Goal: Task Accomplishment & Management: Manage account settings

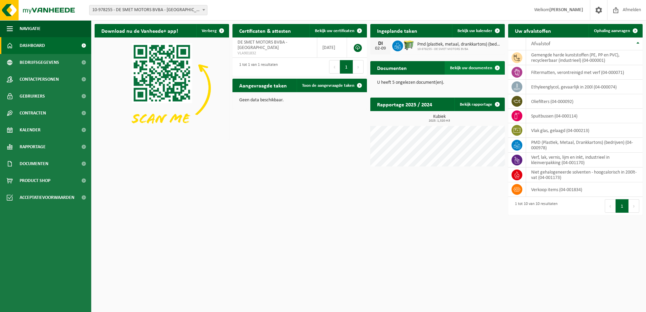
click at [491, 67] on span at bounding box center [498, 68] width 14 height 14
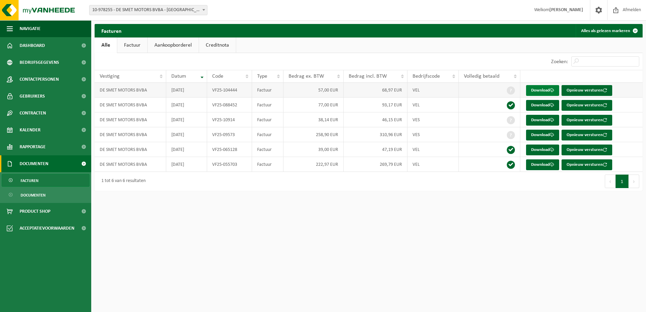
click at [539, 90] on link "Download" at bounding box center [542, 90] width 33 height 11
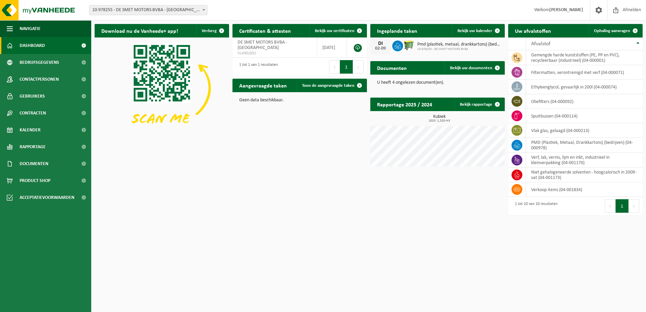
click at [424, 83] on p "U heeft 4 ongelezen document(en)." at bounding box center [437, 82] width 121 height 5
click at [475, 67] on span "Bekijk uw documenten" at bounding box center [471, 68] width 42 height 4
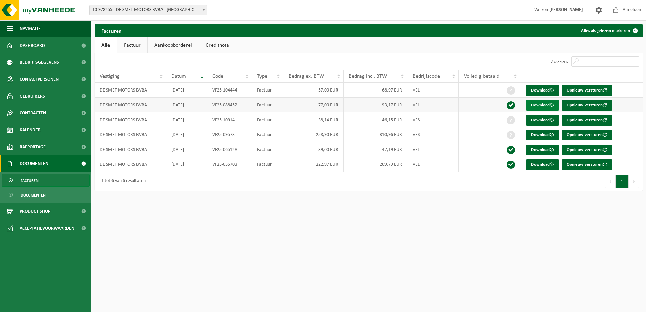
click at [532, 103] on link "Download" at bounding box center [542, 105] width 33 height 11
click at [543, 119] on link "Download" at bounding box center [542, 120] width 33 height 11
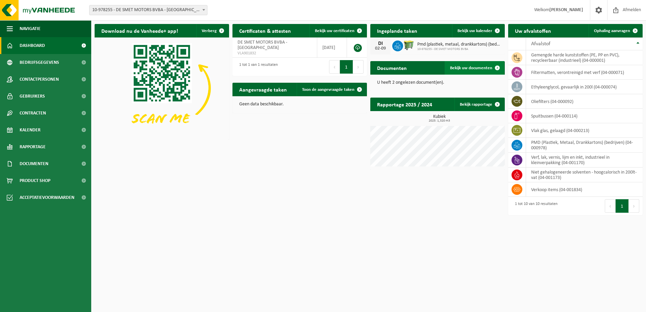
click at [481, 68] on span "Bekijk uw documenten" at bounding box center [471, 68] width 42 height 4
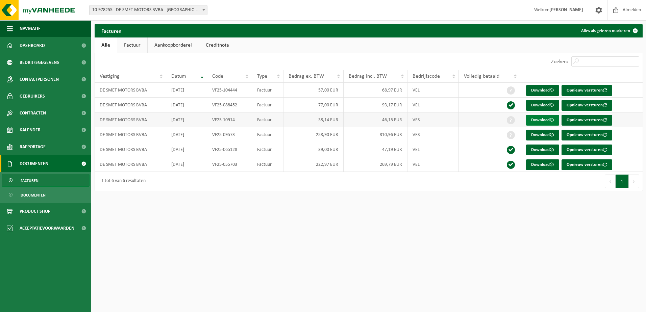
click at [538, 120] on link "Download" at bounding box center [542, 120] width 33 height 11
click at [539, 89] on link "Download" at bounding box center [542, 90] width 33 height 11
click at [570, 242] on html "Vestiging: 10-978255 - DE SMET MOTORS BVBA - GERAARDSBERGEN 10-978255 - DE SMET…" at bounding box center [323, 156] width 646 height 312
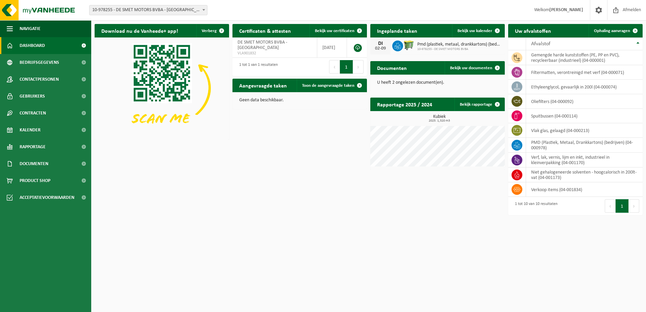
drag, startPoint x: 164, startPoint y: 190, endPoint x: 159, endPoint y: 191, distance: 4.8
click at [160, 191] on div "Download nu de Vanheede+ app! Verberg Certificaten & attesten Bekijk uw certifi…" at bounding box center [369, 120] width 552 height 198
click at [356, 47] on link at bounding box center [358, 48] width 8 height 8
click at [400, 45] on icon at bounding box center [400, 45] width 1 height 1
click at [411, 45] on img at bounding box center [408, 45] width 11 height 11
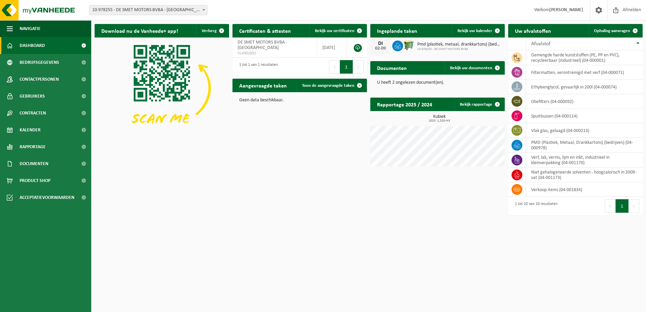
click at [441, 46] on span "Pmd (plastiek, metaal, drankkartons) (bedrijven)" at bounding box center [460, 44] width 84 height 5
click at [329, 87] on span "Toon de aangevraagde taken" at bounding box center [328, 86] width 52 height 4
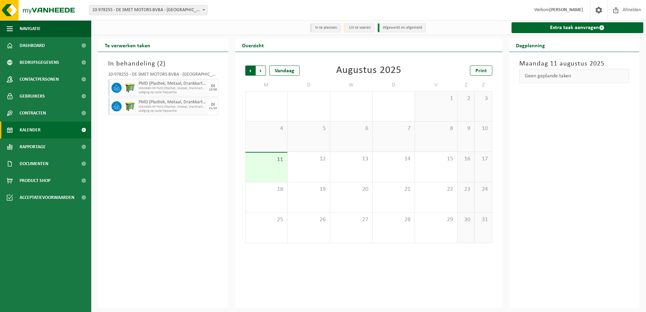
click at [261, 68] on span "Volgende" at bounding box center [261, 71] width 10 height 10
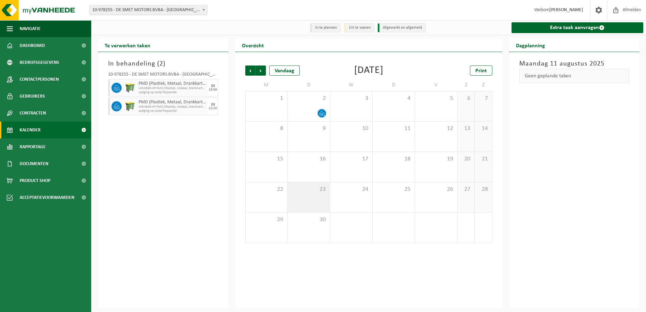
click at [311, 193] on span "23" at bounding box center [308, 189] width 35 height 7
click at [318, 113] on span at bounding box center [322, 113] width 8 height 8
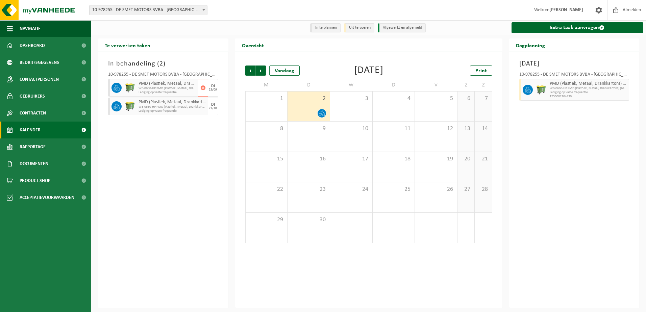
click at [176, 87] on span "WB-0660-HP PMD (Plastiek, Metaal, Drankkartons) (bedrijven)" at bounding box center [168, 89] width 58 height 4
click at [178, 72] on div "10-978255 - DE SMET MOTORS BVBA - GERAARDSBERGEN PMD (Plastiek, Metaal, Drankka…" at bounding box center [163, 92] width 117 height 47
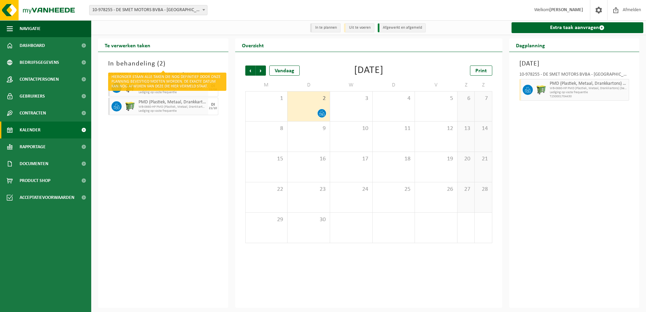
click at [147, 63] on h3 "In behandeling ( 2 )" at bounding box center [163, 64] width 110 height 10
click at [151, 68] on h3 "In behandeling ( 2 )" at bounding box center [163, 64] width 110 height 10
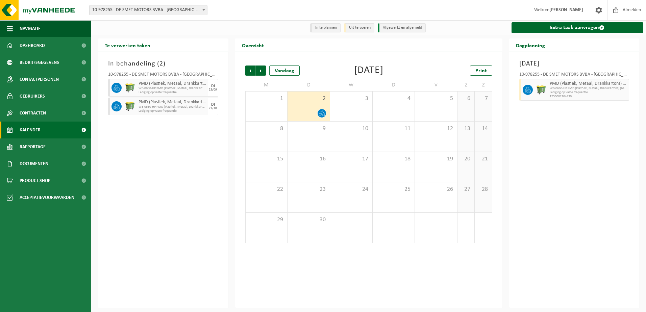
click at [160, 75] on div "10-978255 - DE SMET MOTORS BVBA - [GEOGRAPHIC_DATA]" at bounding box center [163, 75] width 110 height 7
click at [164, 74] on div "10-978255 - DE SMET MOTORS BVBA - [GEOGRAPHIC_DATA]" at bounding box center [163, 75] width 110 height 7
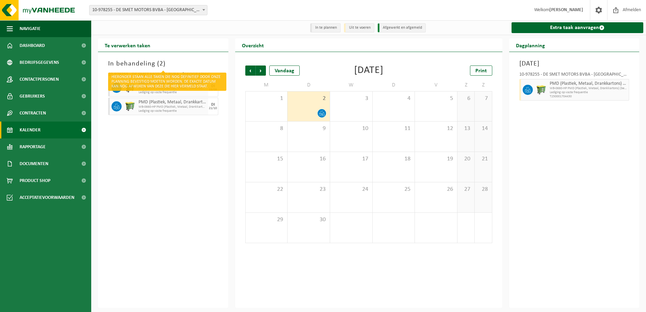
click at [148, 64] on h3 "In behandeling ( 2 )" at bounding box center [163, 64] width 110 height 10
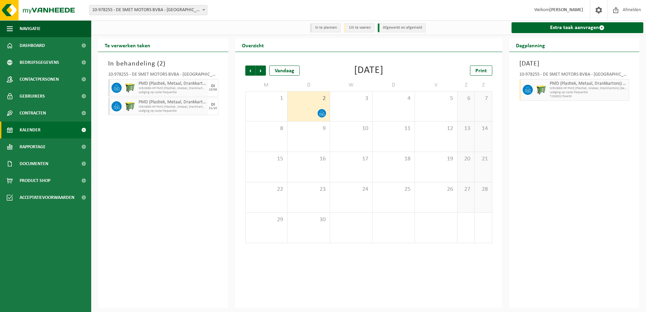
click at [157, 74] on div "10-978255 - DE SMET MOTORS BVBA - [GEOGRAPHIC_DATA]" at bounding box center [163, 75] width 110 height 7
click at [161, 74] on div "10-978255 - DE SMET MOTORS BVBA - [GEOGRAPHIC_DATA]" at bounding box center [163, 75] width 110 height 7
click at [251, 72] on span "Vorige" at bounding box center [250, 71] width 10 height 10
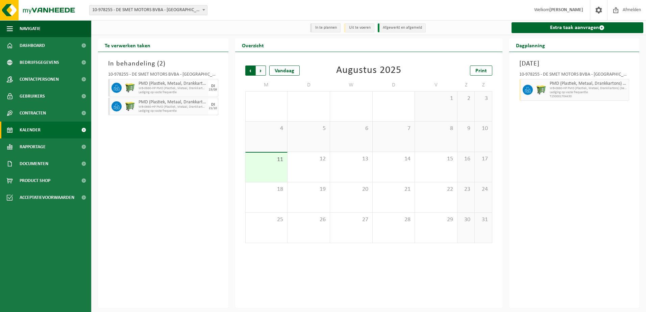
click at [263, 70] on span "Volgende" at bounding box center [261, 71] width 10 height 10
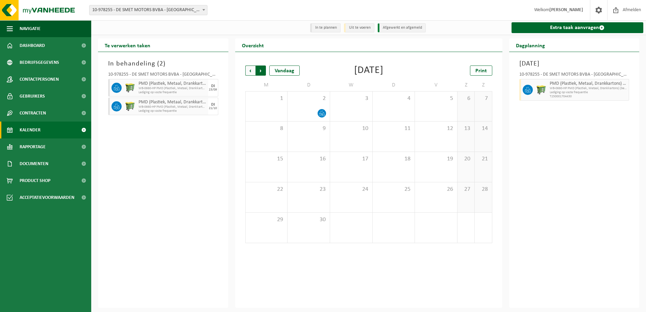
click at [249, 70] on span "Vorige" at bounding box center [250, 71] width 10 height 10
click at [260, 70] on span "Volgende" at bounding box center [261, 71] width 10 height 10
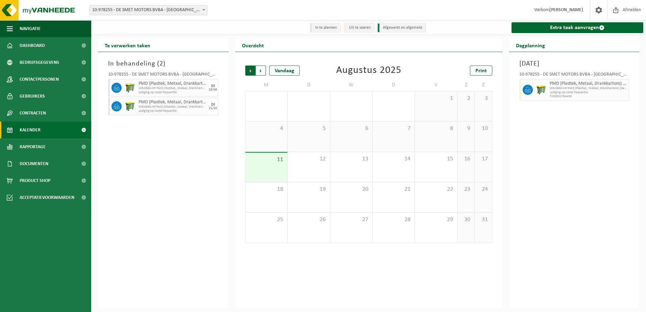
click at [260, 70] on span "Volgende" at bounding box center [261, 71] width 10 height 10
